Goal: Find specific page/section

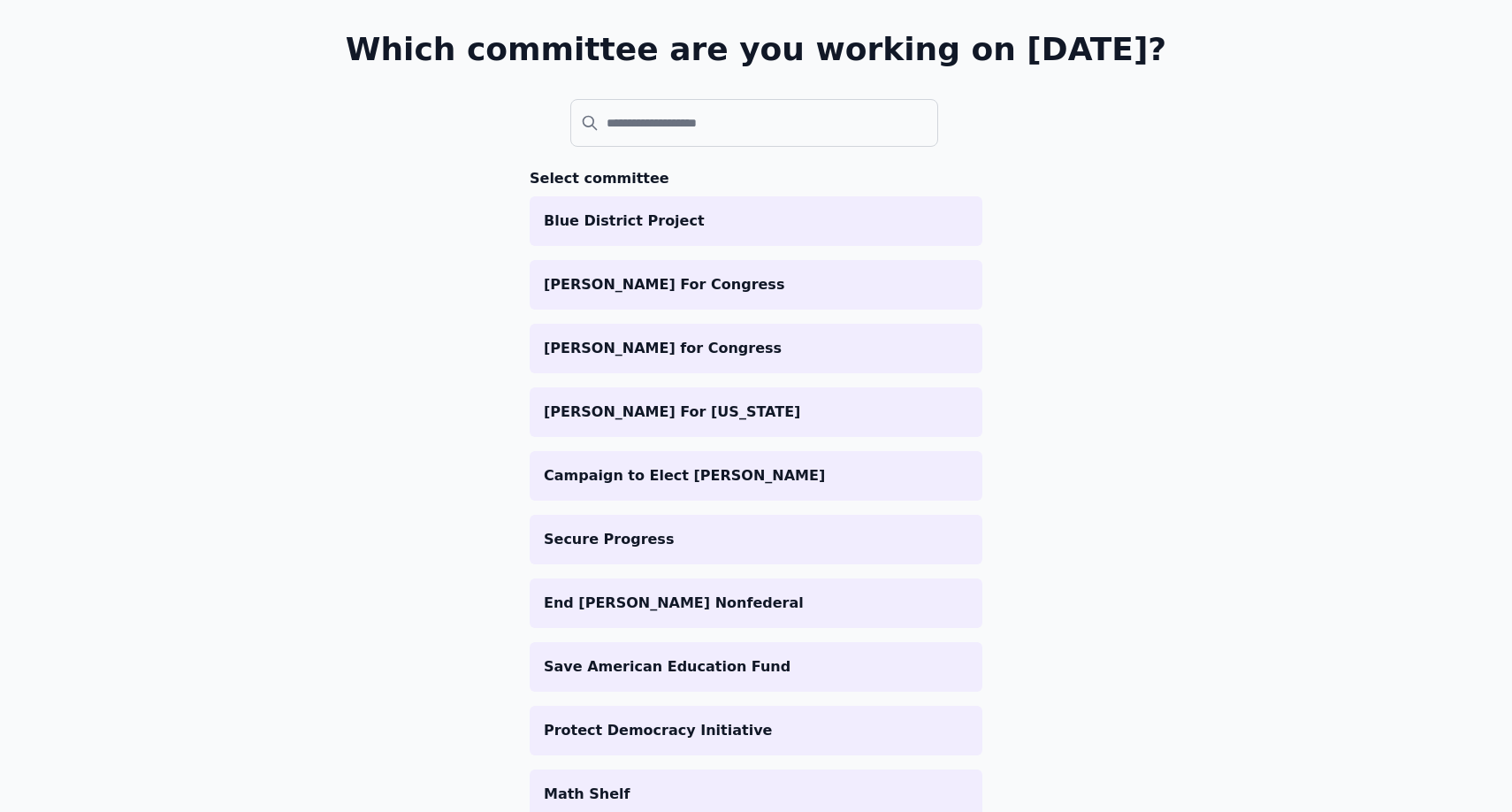
scroll to position [184, 0]
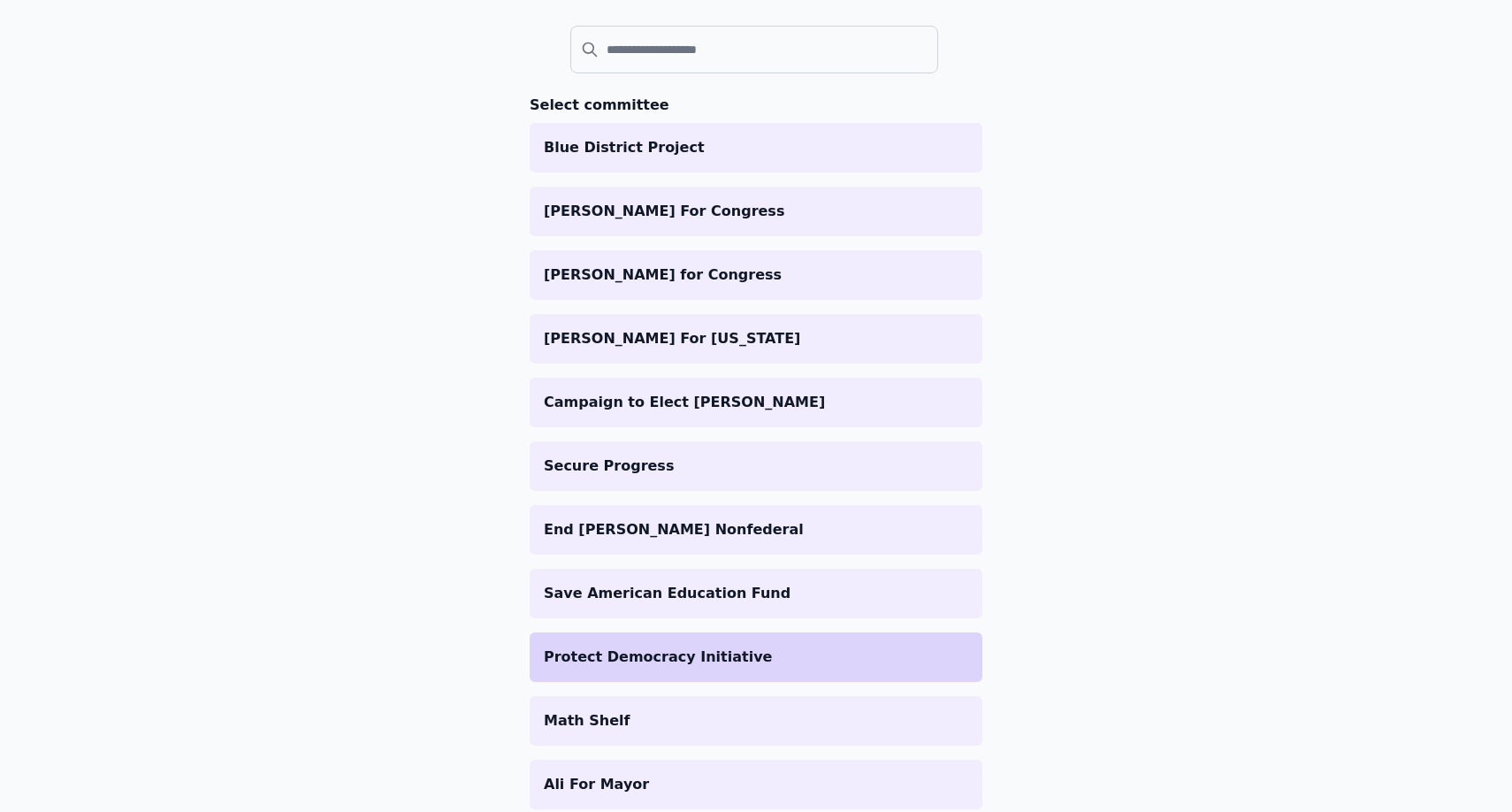
click at [629, 657] on p "Protect Democracy Initiative" at bounding box center [756, 657] width 425 height 22
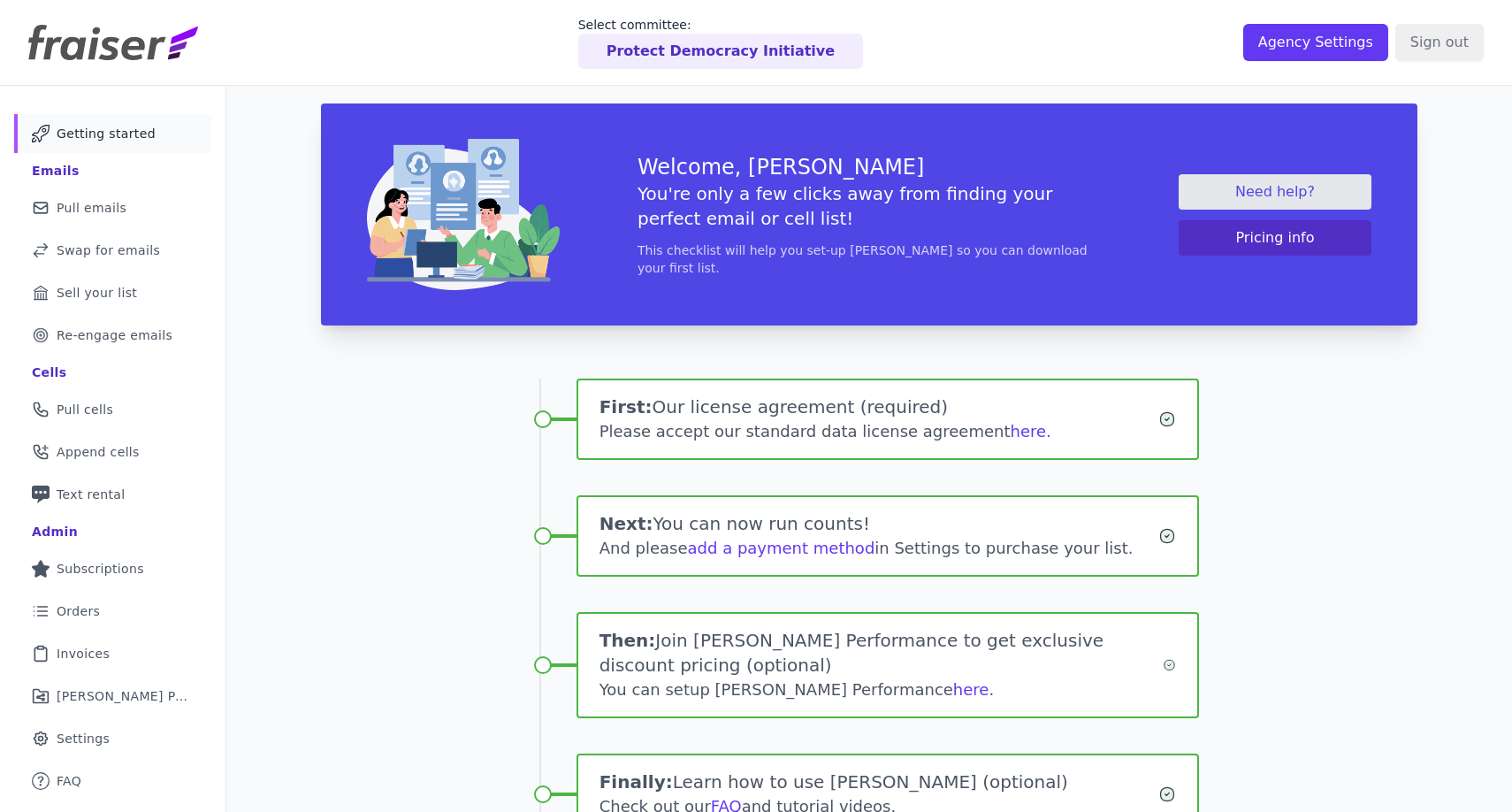
scroll to position [22, 0]
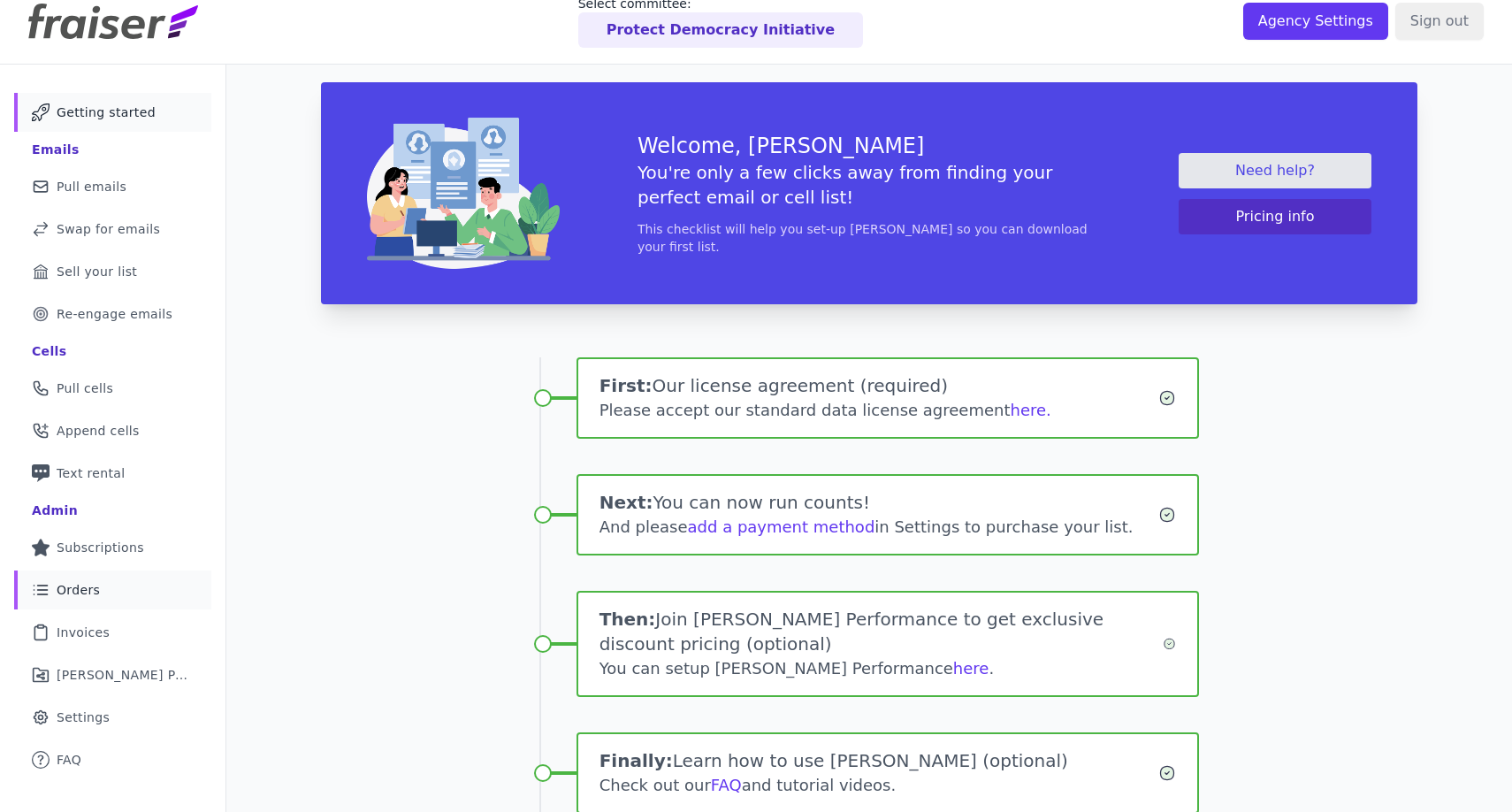
click at [121, 594] on link "List Icon Outline of bulleted list Orders" at bounding box center [112, 591] width 197 height 39
